Goal: Check status: Check status

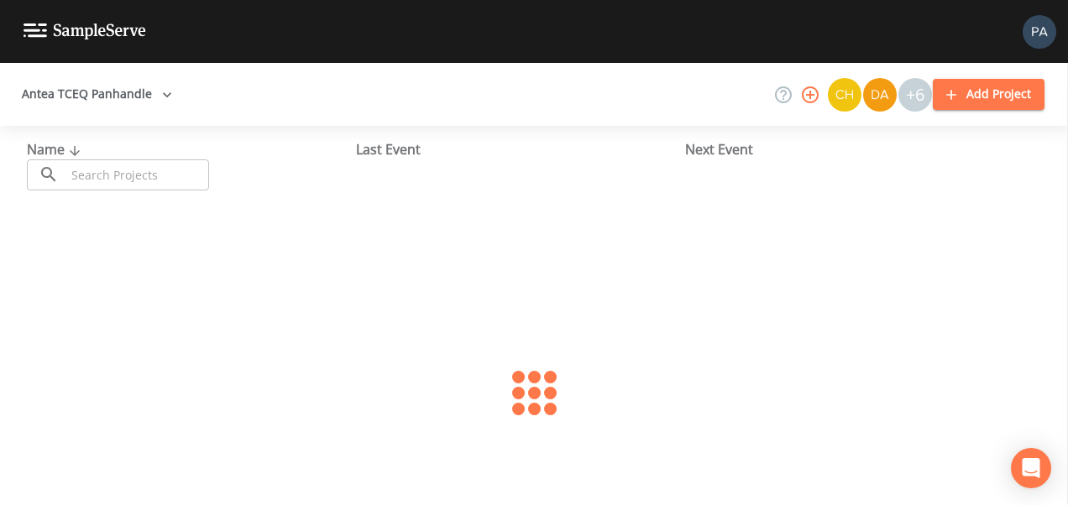
click at [98, 169] on input "text" at bounding box center [137, 174] width 144 height 31
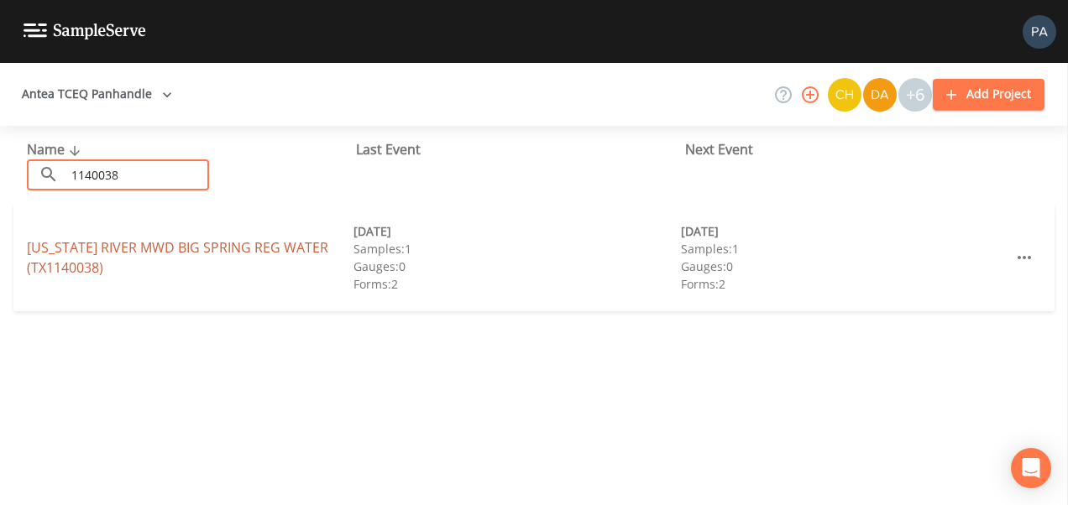
type input "1140038"
click at [275, 247] on link "[US_STATE] RIVER MWD BIG SPRING REG WATER (TX1140038)" at bounding box center [177, 257] width 301 height 39
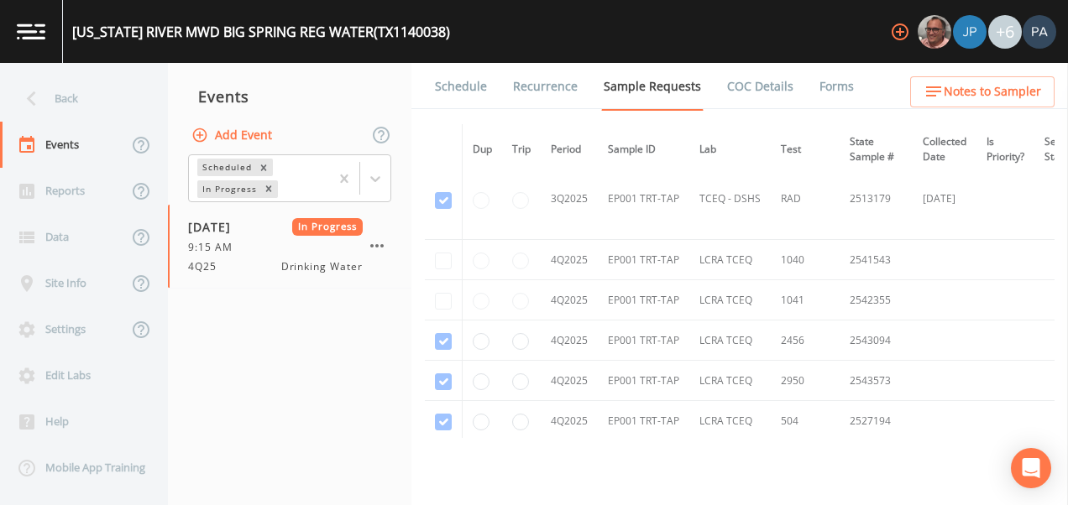
scroll to position [7968, 0]
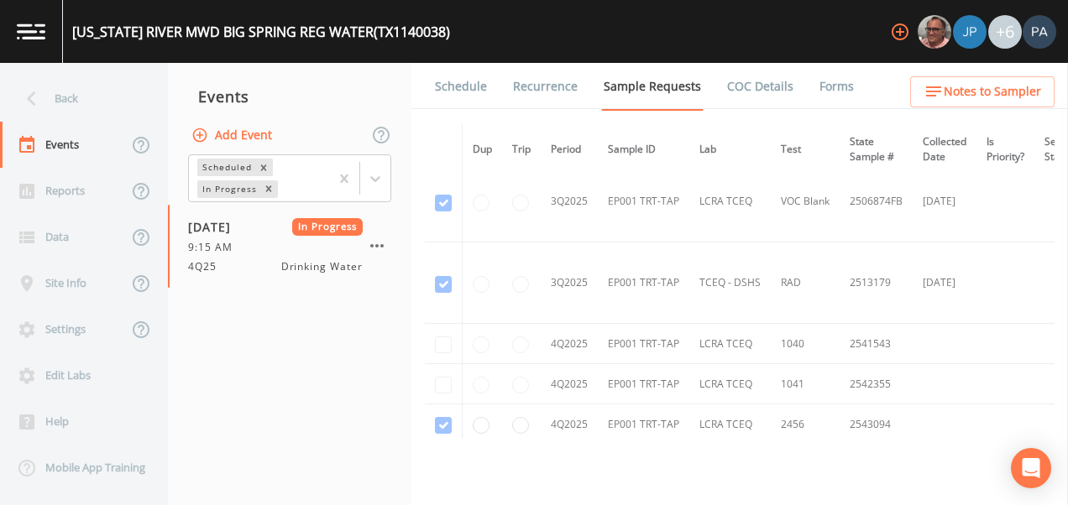
drag, startPoint x: 582, startPoint y: 337, endPoint x: 582, endPoint y: 361, distance: 23.5
drag, startPoint x: 582, startPoint y: 361, endPoint x: 930, endPoint y: 366, distance: 347.5
drag, startPoint x: 930, startPoint y: 366, endPoint x: 269, endPoint y: 397, distance: 662.1
click at [269, 398] on nav "Events Add Event Scheduled In Progress [DATE] In Progress 9:15 AM 4Q25 Drinking…" at bounding box center [289, 284] width 243 height 442
